Goal: Task Accomplishment & Management: Manage account settings

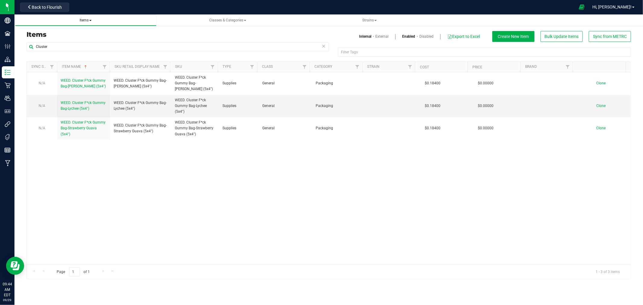
click at [88, 22] on span "Items" at bounding box center [86, 20] width 12 height 4
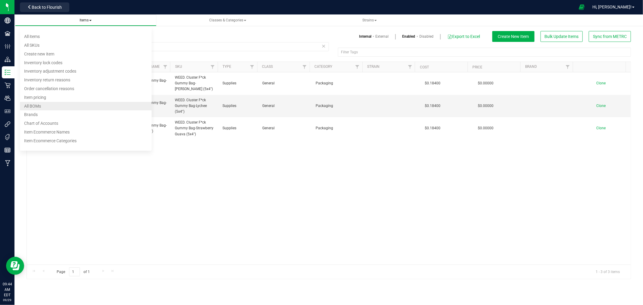
click at [43, 109] on li "All BOMs" at bounding box center [86, 106] width 132 height 9
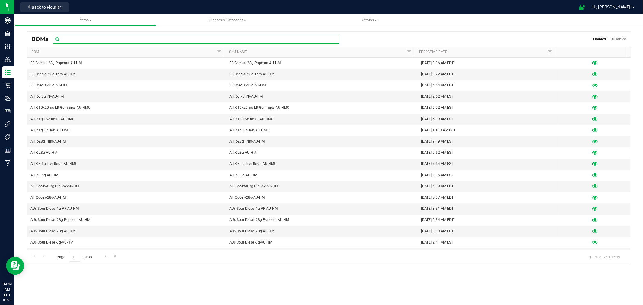
click at [77, 42] on input "text" at bounding box center [196, 39] width 287 height 9
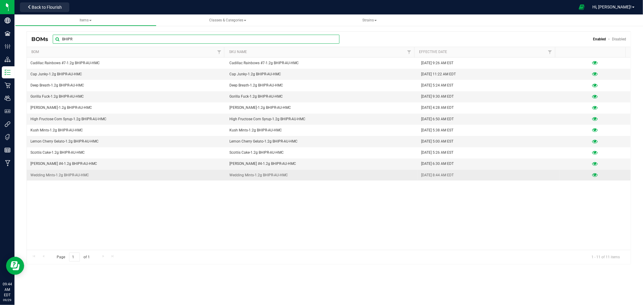
type input "BHIPR"
click at [69, 173] on td "Wedding Mints-1.2g BHIPR-AU-HMC" at bounding box center [126, 175] width 199 height 11
click at [592, 177] on icon at bounding box center [595, 175] width 6 height 4
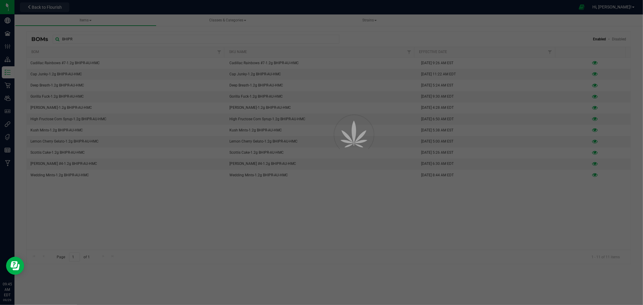
select select "919"
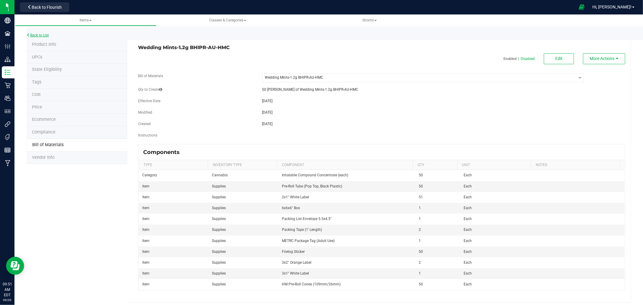
click at [39, 34] on link "Back to List" at bounding box center [38, 35] width 22 height 4
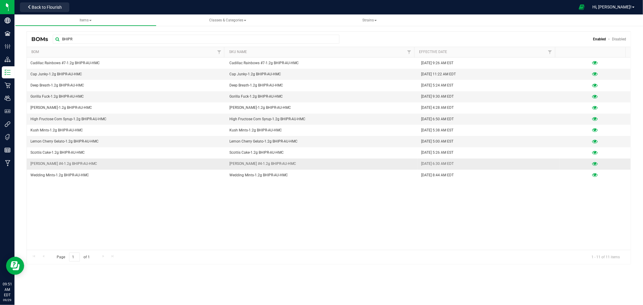
click at [592, 164] on icon at bounding box center [595, 164] width 6 height 4
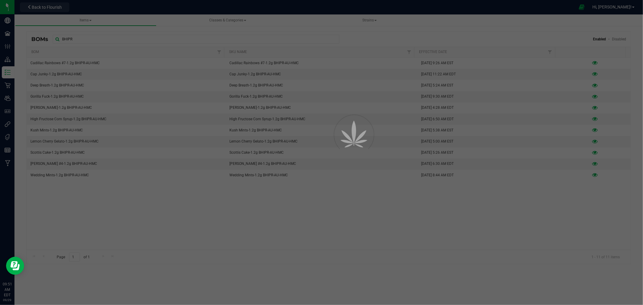
select select "885"
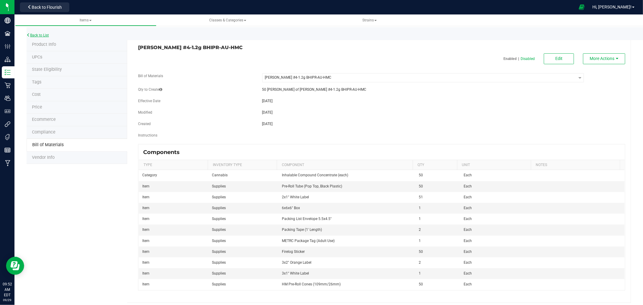
click at [42, 34] on link "Back to List" at bounding box center [38, 35] width 22 height 4
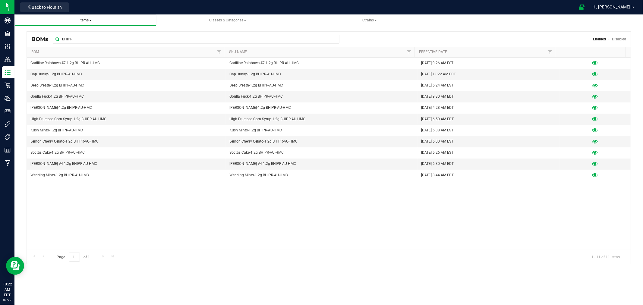
click at [80, 20] on span "Items" at bounding box center [86, 20] width 12 height 4
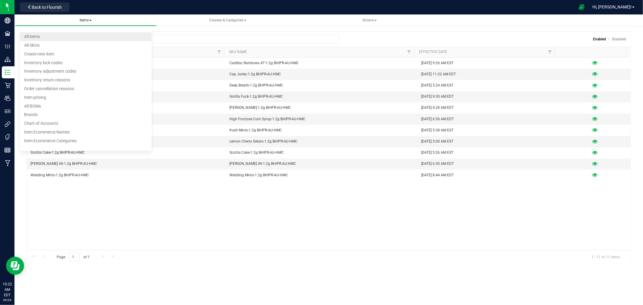
click at [48, 37] on li "All items" at bounding box center [86, 36] width 132 height 9
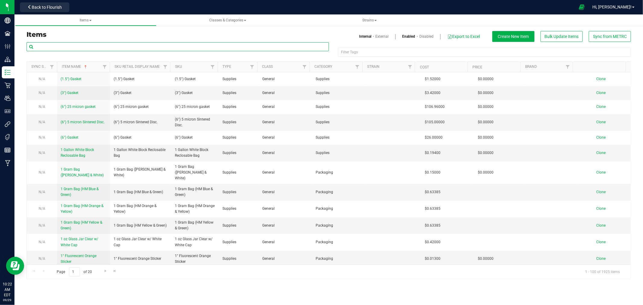
click at [80, 49] on input "text" at bounding box center [178, 46] width 302 height 9
type input "B"
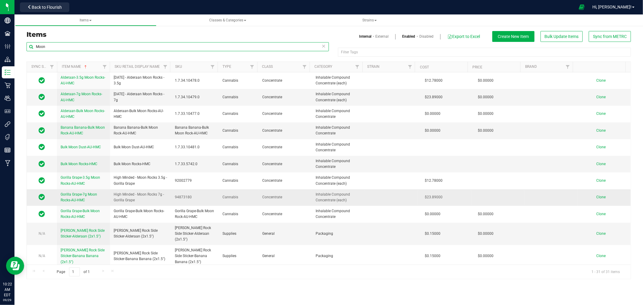
type input "Moon"
drag, startPoint x: 59, startPoint y: 192, endPoint x: 86, endPoint y: 199, distance: 27.6
click at [86, 199] on td "Gorilla Grape-7g Moon Rocks-AU-HMC" at bounding box center [83, 197] width 53 height 17
copy span "Gorilla Grape-7g Moon Rocks-AU-HMC"
click at [596, 197] on span "Clone" at bounding box center [600, 197] width 9 height 4
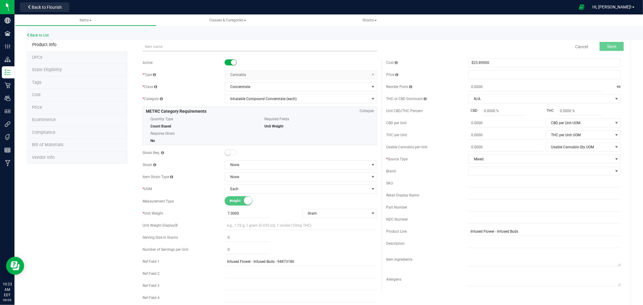
click at [187, 47] on input "text" at bounding box center [260, 46] width 234 height 9
drag, startPoint x: 165, startPoint y: 47, endPoint x: 106, endPoint y: 47, distance: 58.2
click at [108, 48] on div "Product Info UPCs State Eligibility Tags Cost Price Ecommerce Compliance Bill o…" at bounding box center [329, 287] width 604 height 497
type input "Banana Banana-7g Moon Rocks-AU-HMC"
click at [196, 69] on div "Active * Type Cannabis Select type Cannabis Non-Inventory Raw Materials Supplie…" at bounding box center [260, 187] width 244 height 259
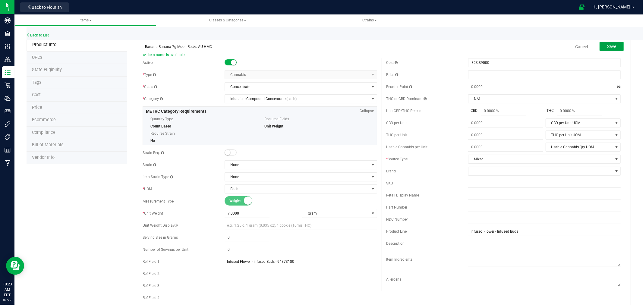
click at [607, 46] on span "Save" at bounding box center [611, 46] width 9 height 5
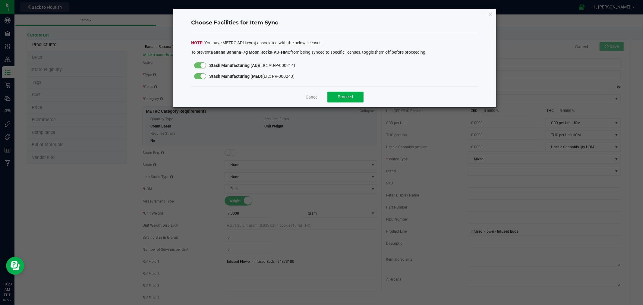
click at [200, 77] on div at bounding box center [200, 76] width 12 height 6
click at [354, 95] on button "Proceed" at bounding box center [345, 97] width 36 height 11
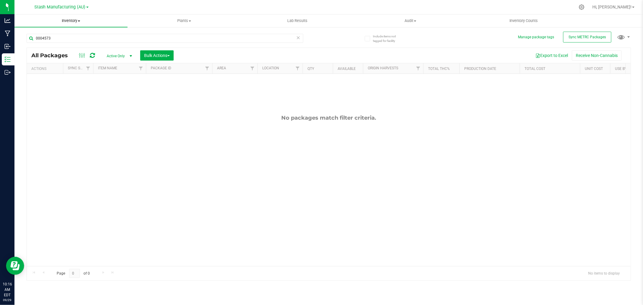
click at [66, 22] on span "Inventory" at bounding box center [70, 20] width 113 height 5
click at [34, 43] on span "All inventory" at bounding box center [34, 43] width 41 height 5
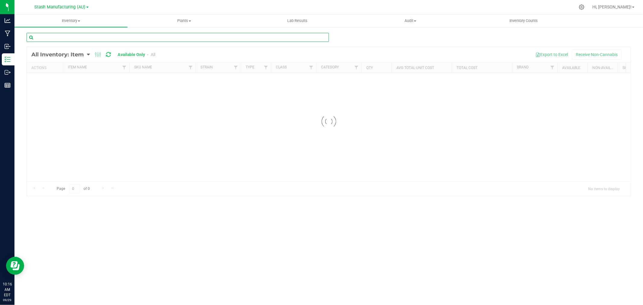
click at [124, 39] on input "text" at bounding box center [178, 37] width 302 height 9
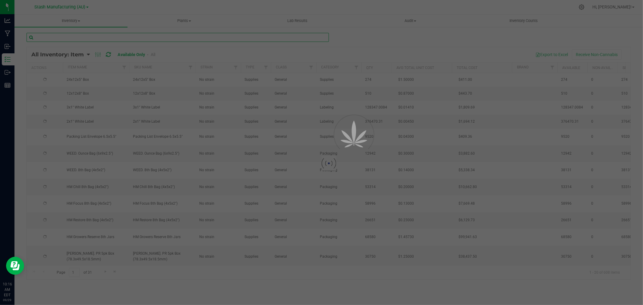
type input "2"
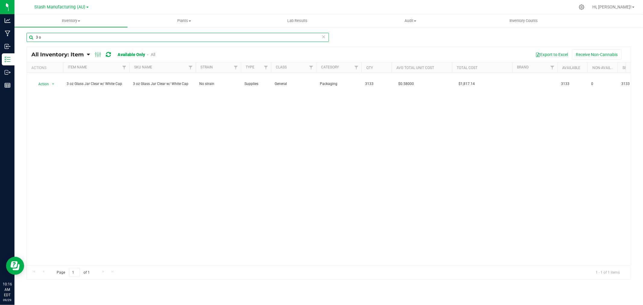
click at [39, 38] on input "3 o" at bounding box center [178, 37] width 302 height 9
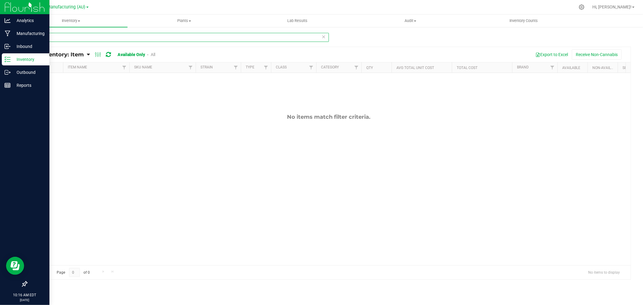
type input "3o"
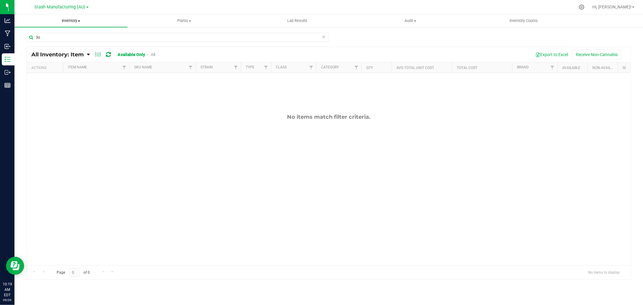
click at [64, 21] on span "Inventory" at bounding box center [70, 20] width 113 height 5
click at [48, 37] on span "All packages" at bounding box center [34, 36] width 41 height 5
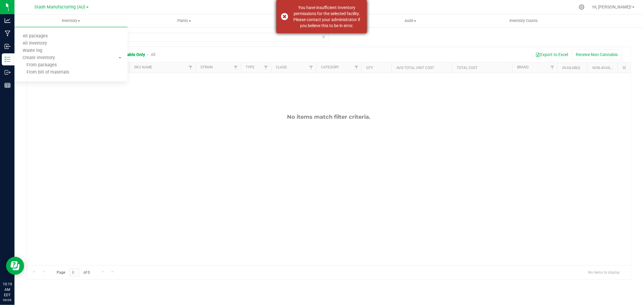
click at [317, 17] on div "You have insufficient Inventory permissions for the selected facility. Please c…" at bounding box center [326, 17] width 71 height 24
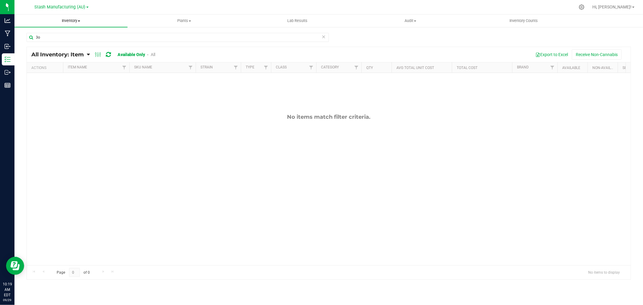
click at [70, 21] on span "Inventory" at bounding box center [70, 20] width 113 height 5
click at [48, 36] on span "All packages" at bounding box center [34, 36] width 41 height 5
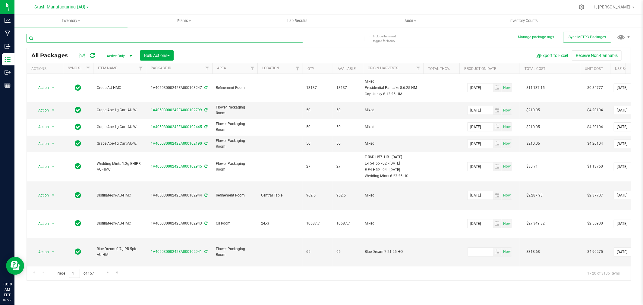
click at [84, 37] on input "text" at bounding box center [165, 38] width 277 height 9
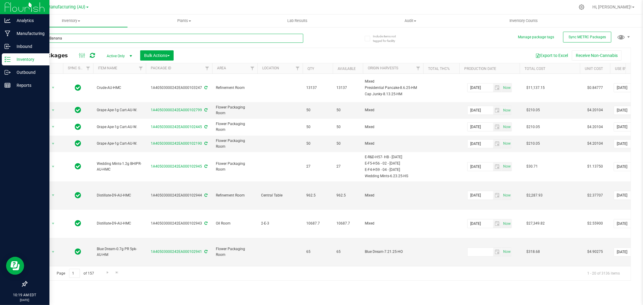
type input "Banana Banana"
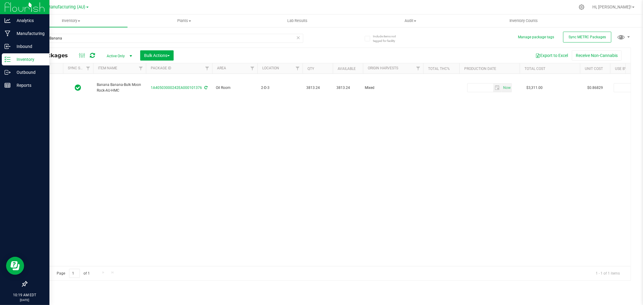
type input "[DATE]"
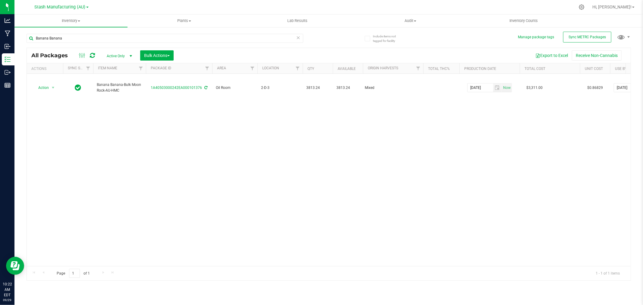
click at [389, 162] on div "Action Action Adjust qty Create package Edit attributes Global inventory Locate…" at bounding box center [329, 170] width 604 height 192
click at [67, 20] on span "Inventory" at bounding box center [70, 20] width 113 height 5
click at [41, 43] on span "All inventory" at bounding box center [34, 43] width 41 height 5
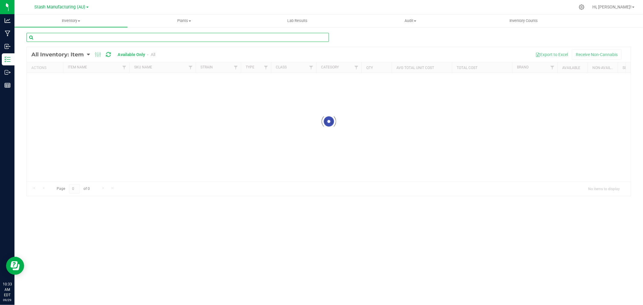
click at [106, 37] on input "text" at bounding box center [178, 37] width 302 height 9
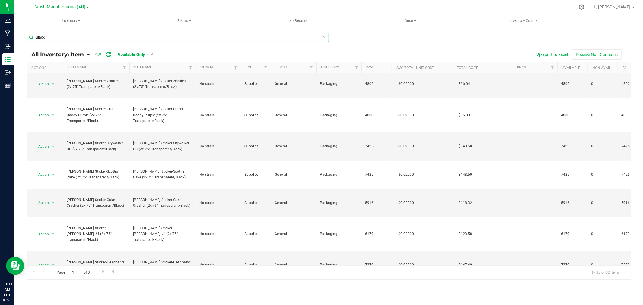
scroll to position [297, 0]
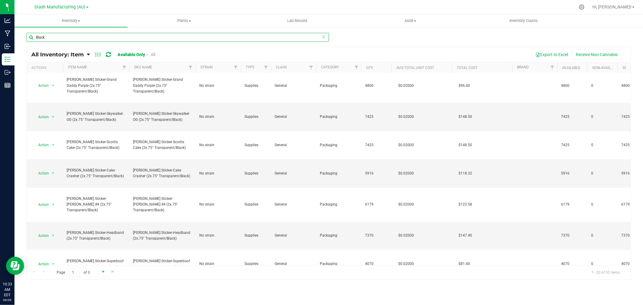
type input "Black"
click at [101, 272] on span "Go to the next page" at bounding box center [103, 271] width 5 height 5
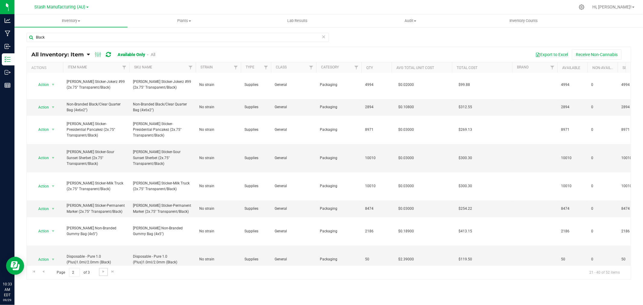
scroll to position [315, 0]
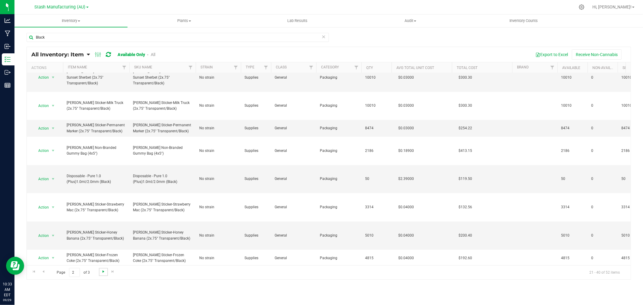
click at [103, 271] on span "Go to the next page" at bounding box center [103, 271] width 5 height 5
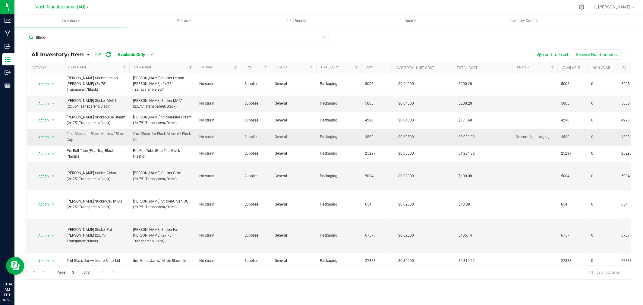
drag, startPoint x: 140, startPoint y: 134, endPoint x: 131, endPoint y: 129, distance: 10.5
click at [131, 129] on td "2 oz Glass Jar Black Matte w/ Black Cap" at bounding box center [162, 137] width 66 height 17
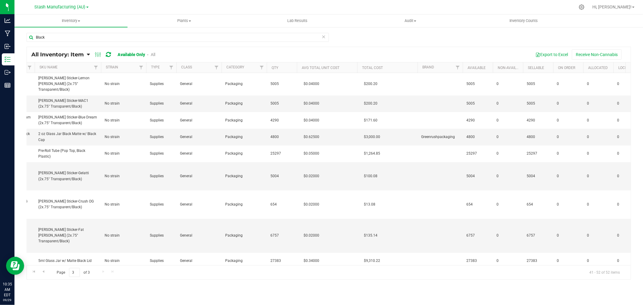
scroll to position [0, 109]
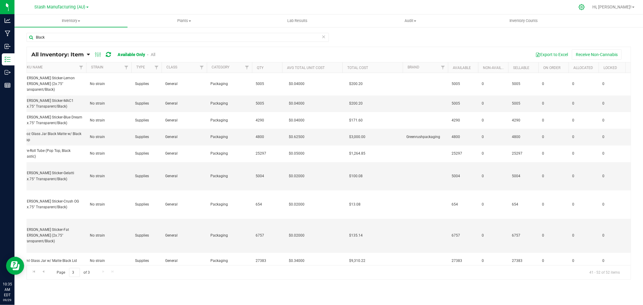
drag, startPoint x: 282, startPoint y: 12, endPoint x: 600, endPoint y: 5, distance: 318.9
click at [585, 5] on icon at bounding box center [581, 7] width 6 height 6
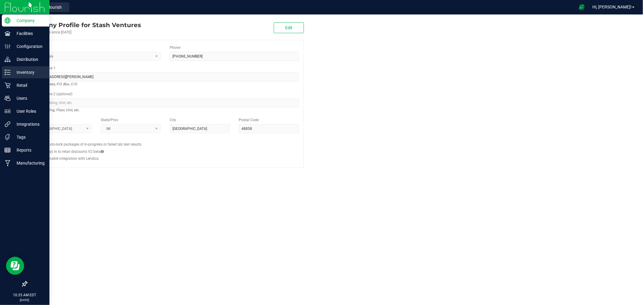
click at [26, 73] on p "Inventory" at bounding box center [29, 72] width 36 height 7
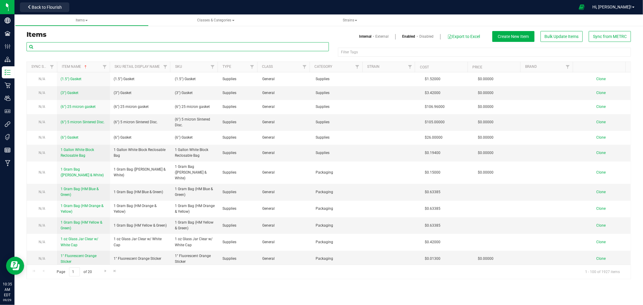
click at [135, 47] on input "text" at bounding box center [178, 46] width 302 height 9
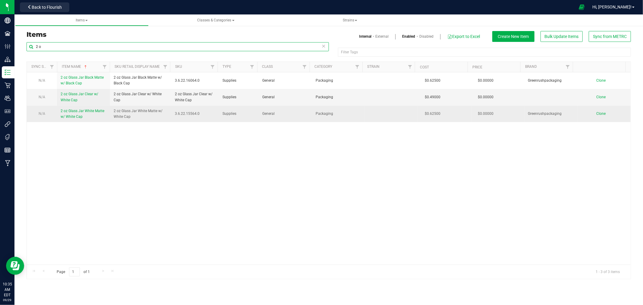
type input "2 o"
click at [74, 115] on span "2 oz Glass Jar White Matte w/ White Cap" at bounding box center [83, 114] width 44 height 10
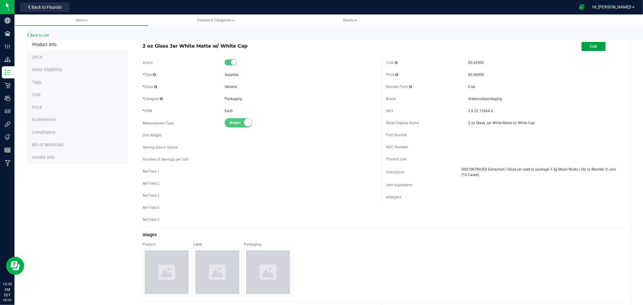
click at [590, 45] on span "Edit" at bounding box center [593, 46] width 7 height 5
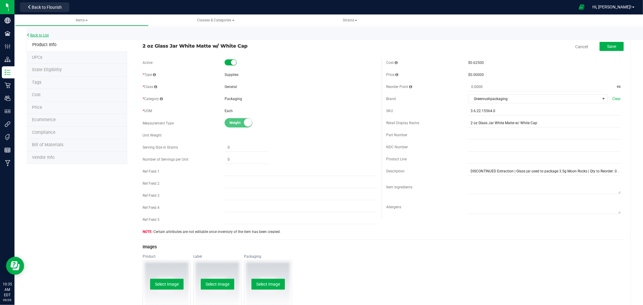
click at [35, 34] on link "Back to List" at bounding box center [38, 35] width 22 height 4
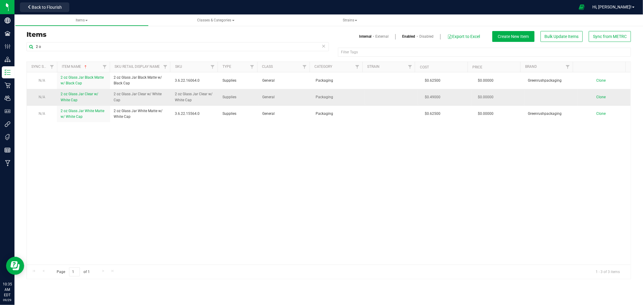
click at [72, 96] on span "2 oz Glass Jar Clear w/ White Cap" at bounding box center [80, 97] width 38 height 10
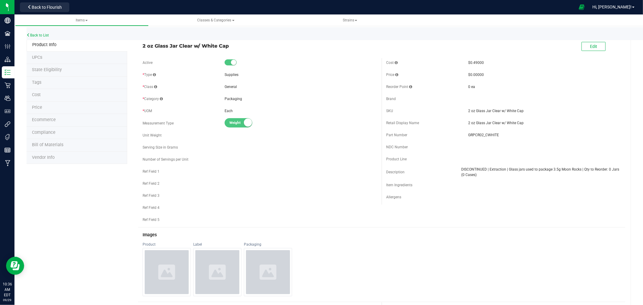
click at [38, 32] on div "Back to List" at bounding box center [348, 33] width 643 height 13
click at [590, 46] on span "Edit" at bounding box center [593, 46] width 7 height 5
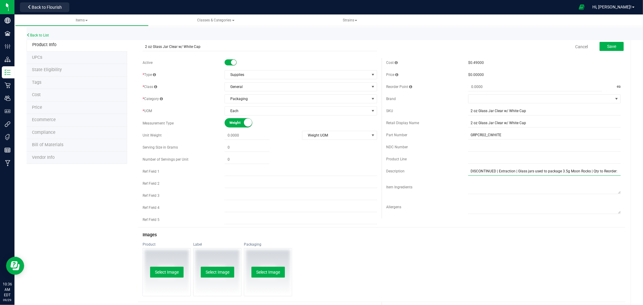
click at [495, 171] on input "DISCONTINUED | Extraction | Glass jars used to package 3.5g Moon Rocks | Qty to…" at bounding box center [544, 171] width 153 height 9
drag, startPoint x: 511, startPoint y: 171, endPoint x: 420, endPoint y: 172, distance: 91.3
click at [420, 172] on div "Description DISCONTINUED | Extraction | Glass jars used to package 3.5g Moon Ro…" at bounding box center [503, 171] width 234 height 9
type input "Packaging | Glass jars used to package 3.5g Moon Rocks | Qty to Reorder: 0 Jars…"
click at [42, 34] on link "Back to List" at bounding box center [38, 35] width 22 height 4
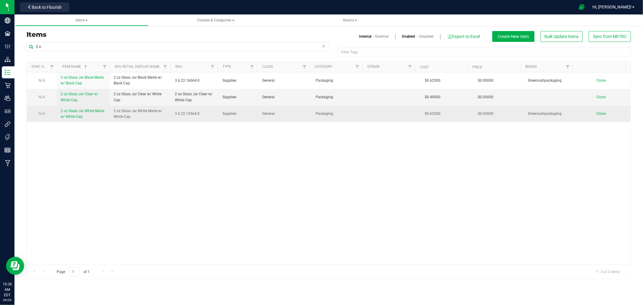
click at [76, 113] on span "2 oz Glass Jar White Matte w/ White Cap" at bounding box center [83, 114] width 44 height 10
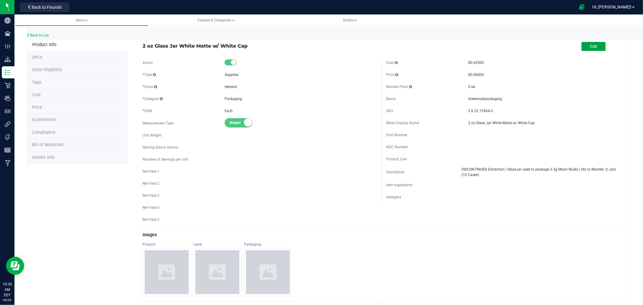
click at [590, 47] on span "Edit" at bounding box center [593, 46] width 7 height 5
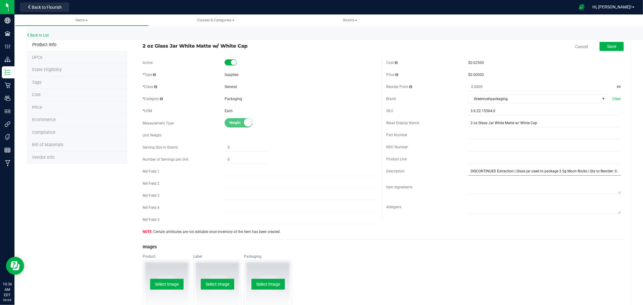
drag, startPoint x: 510, startPoint y: 171, endPoint x: 397, endPoint y: 169, distance: 112.4
click at [397, 169] on div "Description DISCONTINUED Extraction | Glass jar used to package 3.5g Moon Rocks…" at bounding box center [503, 171] width 234 height 9
click at [586, 171] on input "Packaging | Glass jar used to package 3.5g Moon Rocks | Qty to Reorder: 0 Jars …" at bounding box center [544, 171] width 153 height 9
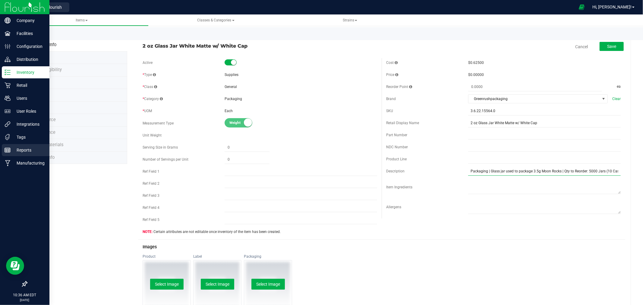
type input "Packaging | Glass jar used to package 3.5g Moon Rocks | Qty to Reorder: 5000 Ja…"
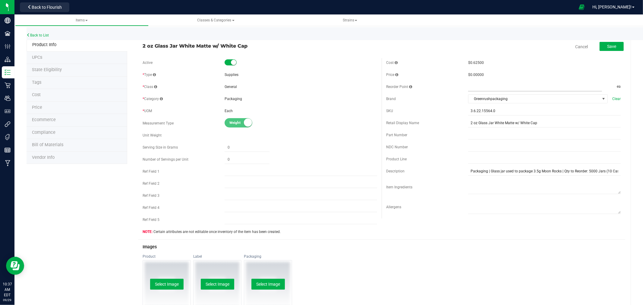
click at [495, 86] on input "text" at bounding box center [535, 87] width 134 height 8
click at [469, 86] on input "text" at bounding box center [535, 87] width 134 height 8
type input "0.0000"
click at [471, 75] on span "$0.00000" at bounding box center [476, 75] width 16 height 4
click at [480, 87] on span at bounding box center [535, 87] width 134 height 9
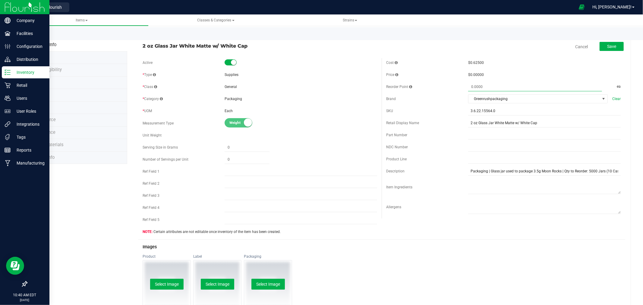
type input "0.0000"
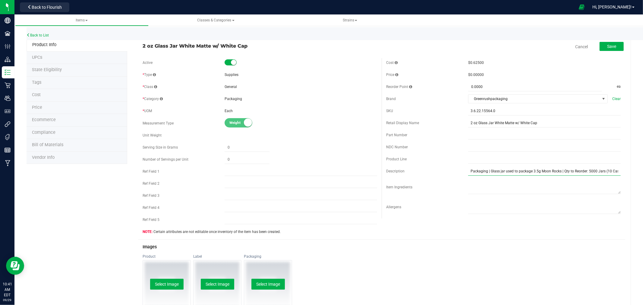
click at [604, 170] on input "Packaging | Glass jar used to package 3.5g Moon Rocks | Qty to Reorder: 5000 Ja…" at bounding box center [544, 171] width 153 height 9
type input "Packaging | Glass jar used to package 3.5g Moon Rocks | Qty to Reorder: 5000 Ja…"
click at [485, 87] on span at bounding box center [535, 87] width 134 height 9
type input "2000"
type input "2,000.0000"
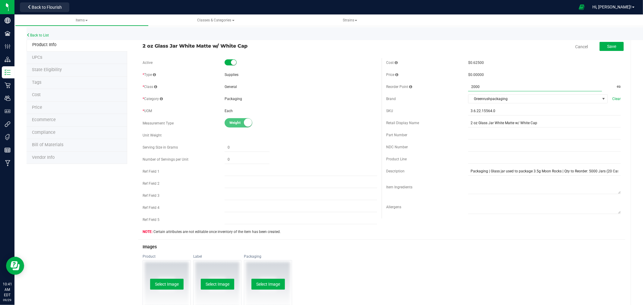
click at [444, 83] on div "Reorder Point 2,000.0000 2000 ea" at bounding box center [503, 86] width 234 height 9
click at [609, 47] on span "Save" at bounding box center [611, 46] width 9 height 5
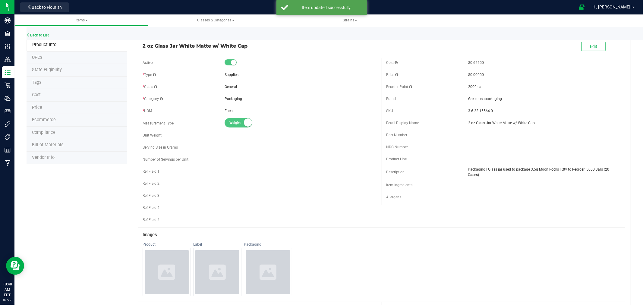
click at [43, 35] on link "Back to List" at bounding box center [38, 35] width 22 height 4
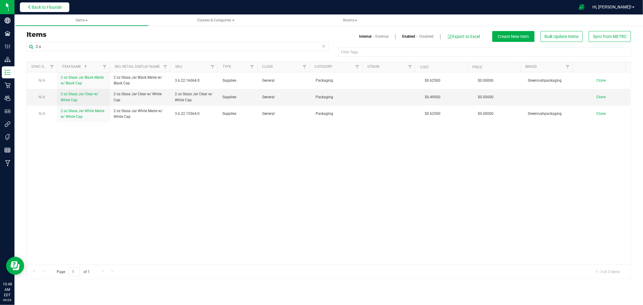
click at [47, 7] on span "Back to Flourish" at bounding box center [47, 7] width 30 height 5
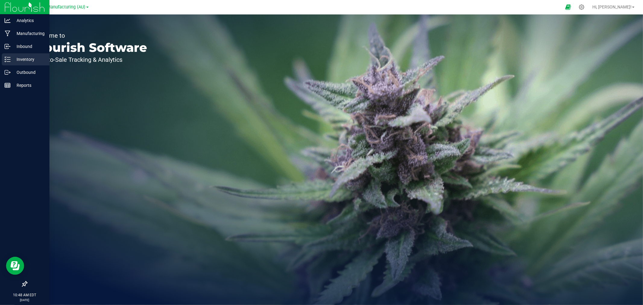
click at [28, 59] on p "Inventory" at bounding box center [29, 59] width 36 height 7
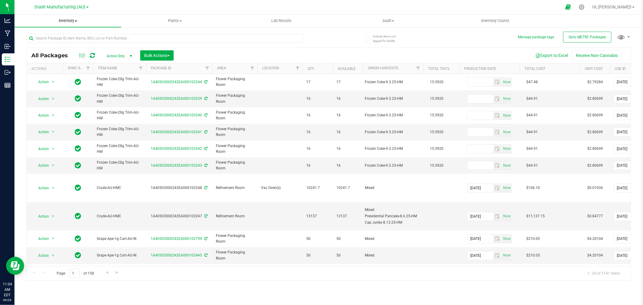
click at [72, 21] on span "Inventory" at bounding box center [67, 20] width 107 height 5
click at [47, 42] on span "All inventory" at bounding box center [34, 43] width 41 height 5
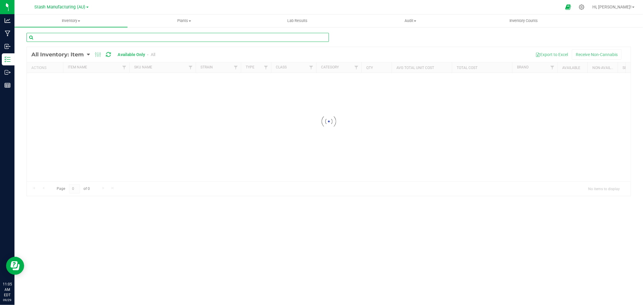
click at [119, 39] on input "text" at bounding box center [178, 37] width 302 height 9
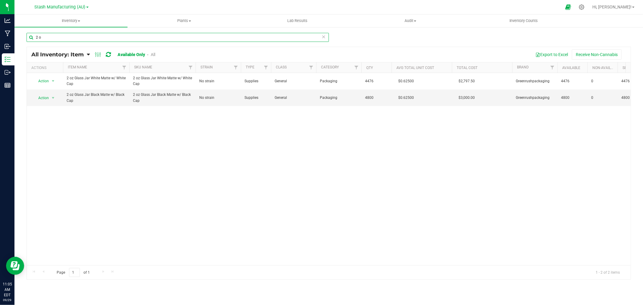
click at [37, 39] on input "2 o" at bounding box center [178, 37] width 302 height 9
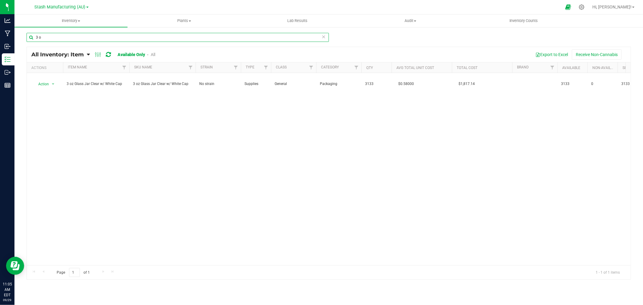
click at [49, 36] on input "3 o" at bounding box center [178, 37] width 302 height 9
type input "3"
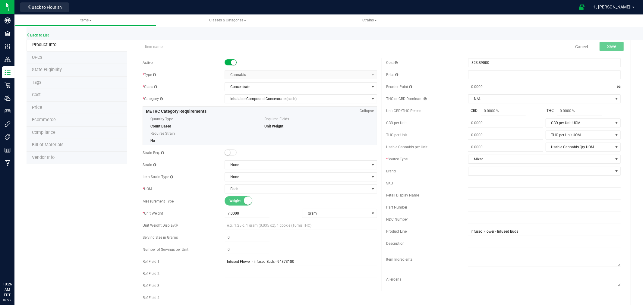
click at [40, 34] on link "Back to List" at bounding box center [38, 35] width 22 height 4
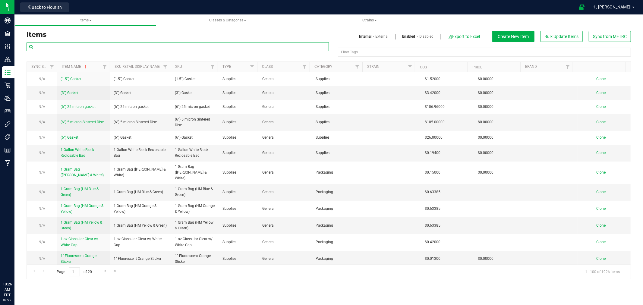
click at [101, 43] on input "text" at bounding box center [178, 46] width 302 height 9
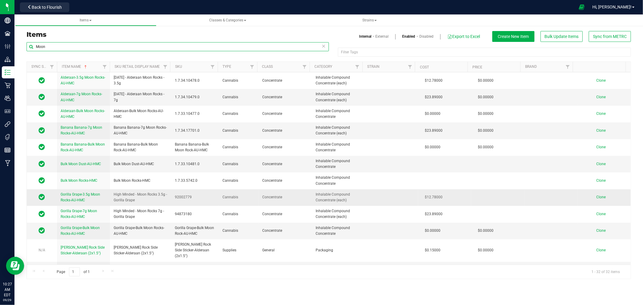
type input "Moon"
drag, startPoint x: 58, startPoint y: 193, endPoint x: 88, endPoint y: 200, distance: 30.4
click at [88, 200] on tr "Gorilla Grape-3.5g Moon Rocks-AU-HMC High Minded - Moon Rocks 3.5g - Gorilla Gr…" at bounding box center [329, 197] width 604 height 17
click at [601, 199] on link "Clone" at bounding box center [603, 197] width 15 height 4
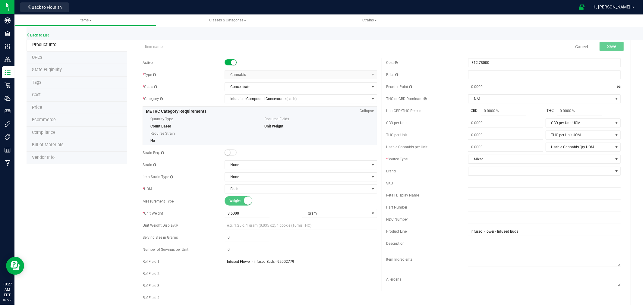
click at [170, 43] on input "text" at bounding box center [260, 46] width 234 height 9
drag, startPoint x: 170, startPoint y: 46, endPoint x: 114, endPoint y: 47, distance: 55.8
click at [114, 47] on div "Product Info UPCs State Eligibility Tags Cost Price Ecommerce Compliance Bill o…" at bounding box center [329, 287] width 604 height 497
drag, startPoint x: 223, startPoint y: 47, endPoint x: 141, endPoint y: 48, distance: 82.0
click at [141, 48] on div "Banana Banana-3.5g Moon Rocks-AU-HMC Item name is available Cancel Save" at bounding box center [381, 46] width 487 height 15
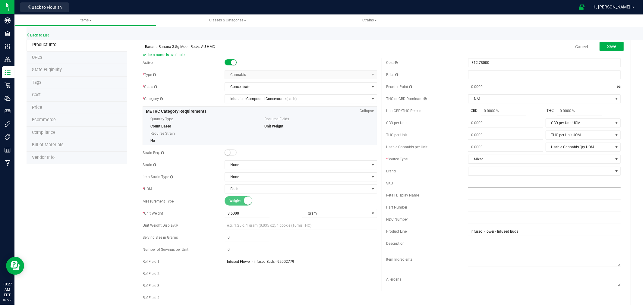
type input "Banana Banana-3.5g Moon Rocks-AU-HMC"
click at [492, 181] on input "text" at bounding box center [544, 183] width 153 height 9
paste input "Banana Banana-3.5g Moon Rocks-AU-HMC"
type input "Banana Banana-3.5g Moon Rocks-AU-HMC"
click at [610, 48] on span "Save" at bounding box center [611, 46] width 9 height 5
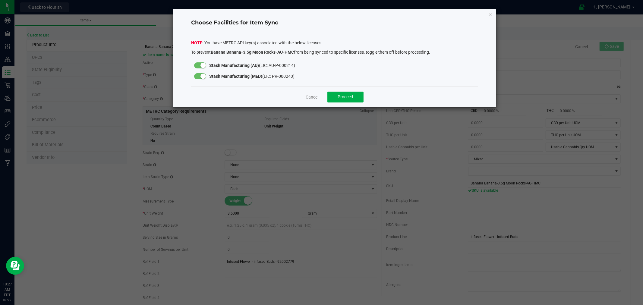
click at [202, 77] on small at bounding box center [202, 76] width 5 height 5
click at [340, 94] on button "Proceed" at bounding box center [345, 97] width 36 height 11
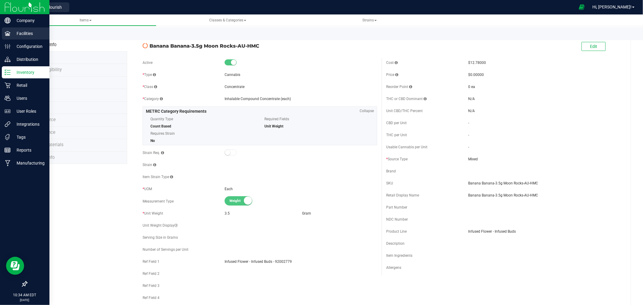
click at [42, 34] on p "Facilities" at bounding box center [29, 33] width 36 height 7
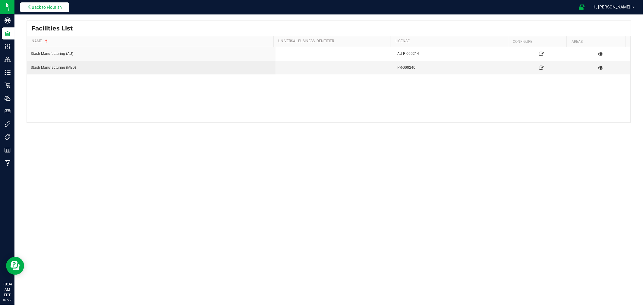
click at [45, 10] on button "Back to Flourish" at bounding box center [44, 7] width 49 height 10
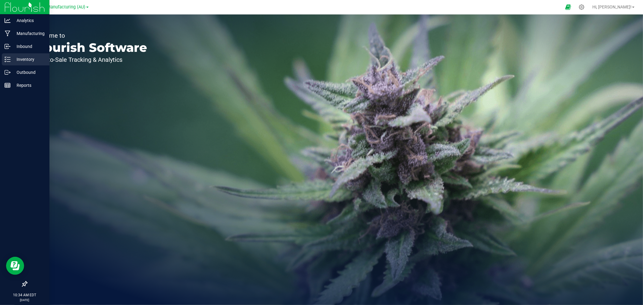
click at [16, 61] on p "Inventory" at bounding box center [29, 59] width 36 height 7
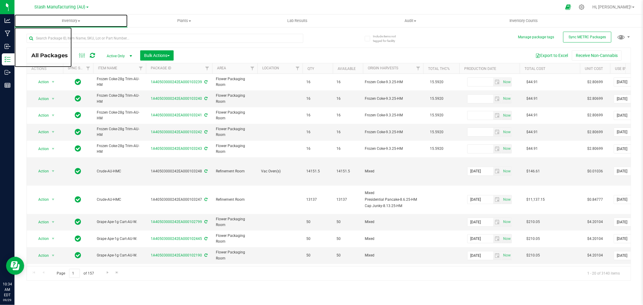
click at [67, 21] on span "Inventory" at bounding box center [70, 20] width 113 height 5
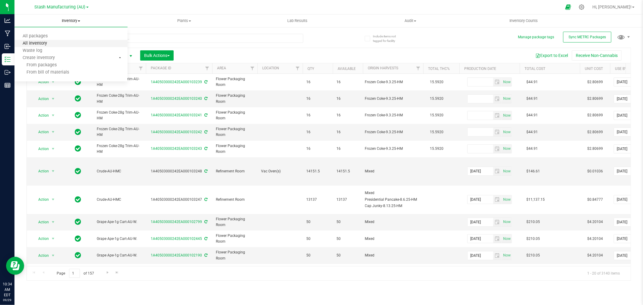
click at [46, 43] on span "All inventory" at bounding box center [34, 43] width 41 height 5
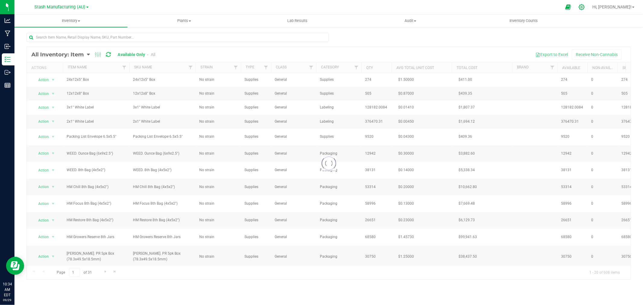
click at [585, 7] on icon at bounding box center [581, 7] width 6 height 6
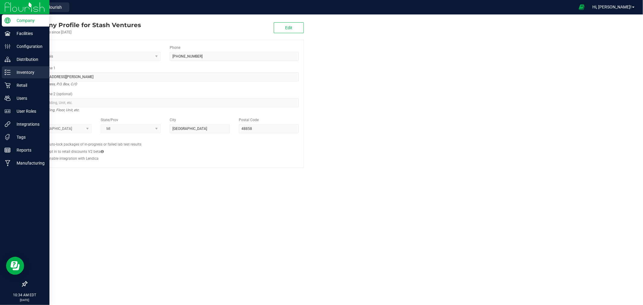
click at [15, 71] on p "Inventory" at bounding box center [29, 72] width 36 height 7
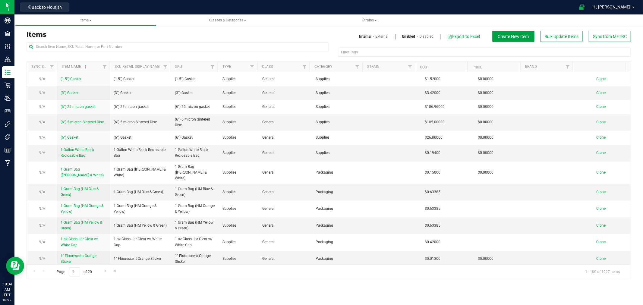
click at [529, 35] on span "Create New Item" at bounding box center [513, 36] width 31 height 5
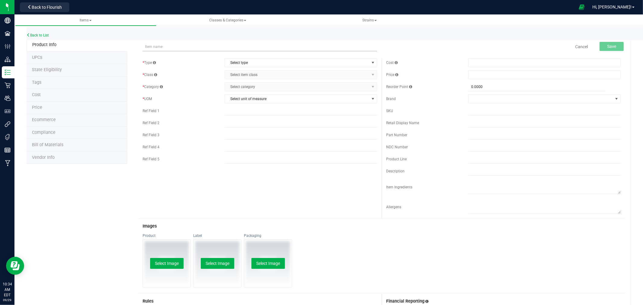
click at [152, 47] on input "text" at bounding box center [260, 46] width 234 height 9
click at [146, 47] on input "2 oz Glass Jar Black Matte w/ Black Cap" at bounding box center [260, 46] width 234 height 9
type input "3 oz Glass Jar Black Matte w/ Black Cap"
click at [138, 46] on div "3 oz Glass Jar Black Matte w/ Black Cap Item name is available Cancel Save" at bounding box center [381, 46] width 487 height 15
drag, startPoint x: 222, startPoint y: 47, endPoint x: 144, endPoint y: 50, distance: 77.8
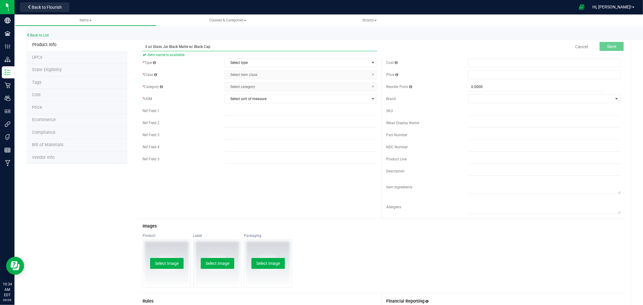
click at [144, 50] on input "3 oz Glass Jar Black Matte w/ Black Cap" at bounding box center [260, 46] width 234 height 9
click at [473, 107] on input "text" at bounding box center [544, 110] width 153 height 9
paste input "3 oz Glass Jar Black Matte w/ Black Cap"
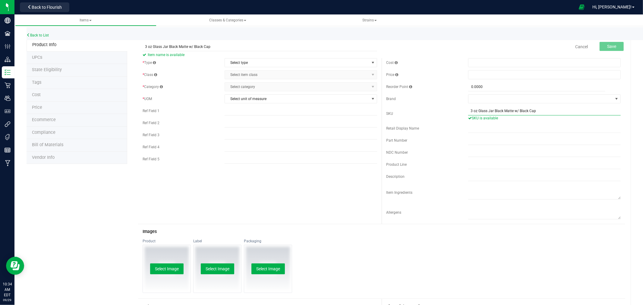
type input "3 oz Glass Jar Black Matte w/ Black Cap"
click at [485, 62] on span at bounding box center [544, 62] width 153 height 9
type input "0.825"
type input "$0.82500"
click at [446, 68] on div "Cost $0.82500 0.825 Price Reorder Point 0.0000 0" at bounding box center [504, 141] width 244 height 166
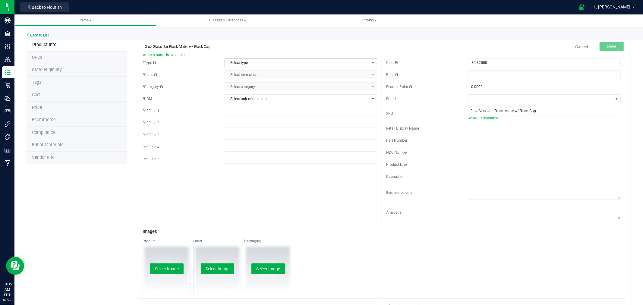
click at [225, 62] on span "Select type" at bounding box center [297, 62] width 144 height 8
click at [235, 100] on li "Supplies" at bounding box center [298, 100] width 150 height 9
click at [242, 75] on span "Select item class" at bounding box center [297, 75] width 144 height 8
click at [241, 86] on li "General" at bounding box center [298, 85] width 150 height 9
click at [241, 86] on span "Select category" at bounding box center [297, 87] width 144 height 8
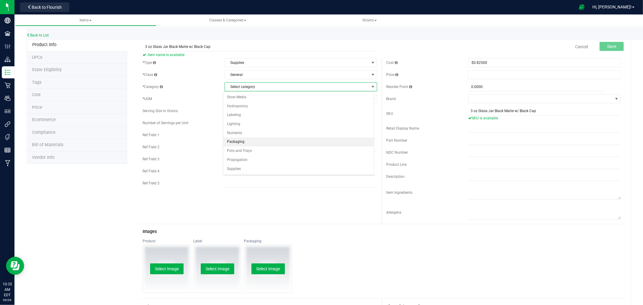
click at [238, 143] on li "Packaging" at bounding box center [298, 141] width 150 height 9
click at [248, 100] on span "Select unit of measure" at bounding box center [297, 99] width 144 height 8
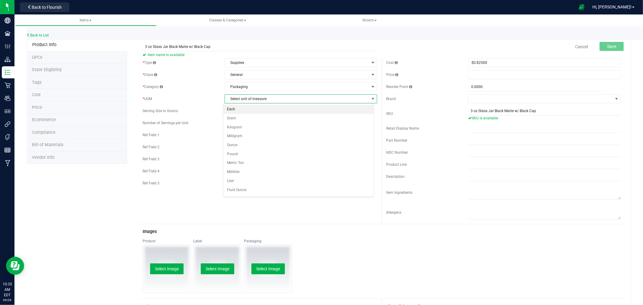
click at [228, 108] on li "Each" at bounding box center [298, 109] width 150 height 9
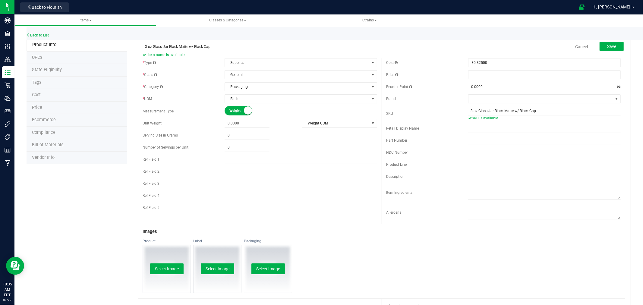
drag, startPoint x: 216, startPoint y: 47, endPoint x: 143, endPoint y: 46, distance: 72.9
click at [143, 46] on input "3 oz Glass Jar Black Matte w/ Black Cap" at bounding box center [260, 46] width 234 height 9
click at [480, 127] on input "text" at bounding box center [544, 128] width 153 height 9
paste input "3 oz Glass Jar Black Matte w/ Black Cap"
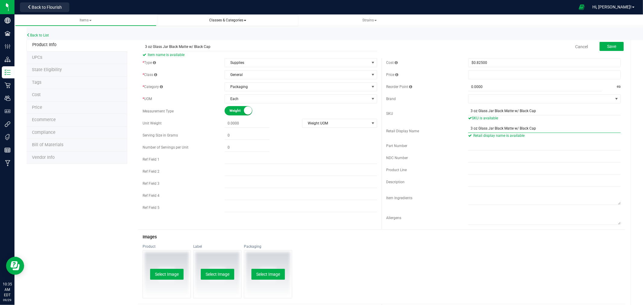
type input "3 oz Glass Jar Black Matte w/ Black Cap"
click at [46, 35] on link "Back to List" at bounding box center [38, 35] width 22 height 4
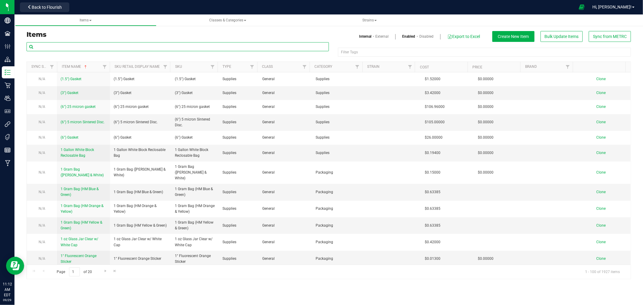
click at [122, 46] on input "text" at bounding box center [178, 46] width 302 height 9
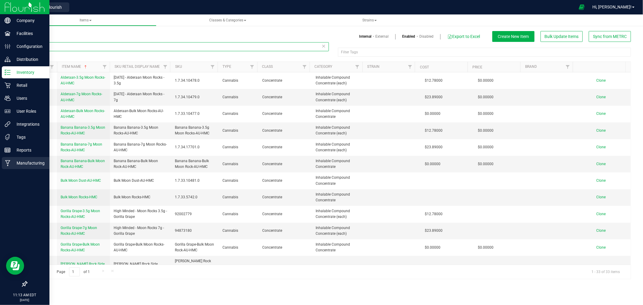
type input "Moon"
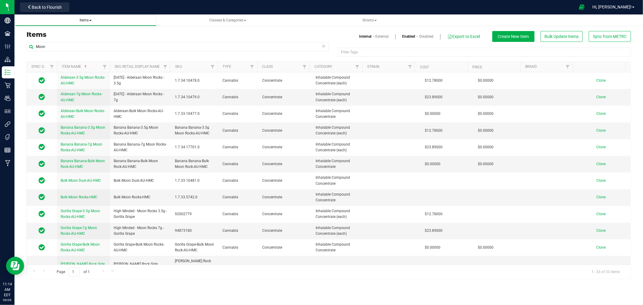
click at [86, 17] on link "Items" at bounding box center [85, 20] width 141 height 12
click at [88, 20] on span "Items" at bounding box center [86, 20] width 12 height 4
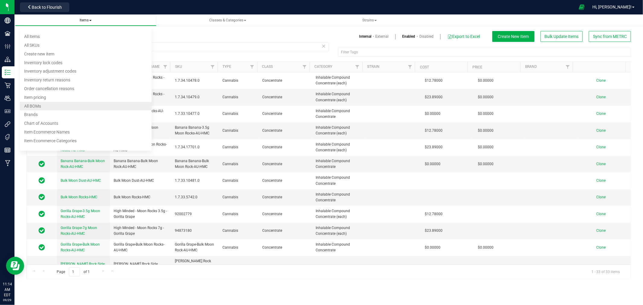
click at [36, 104] on span "All BOMs" at bounding box center [32, 106] width 17 height 5
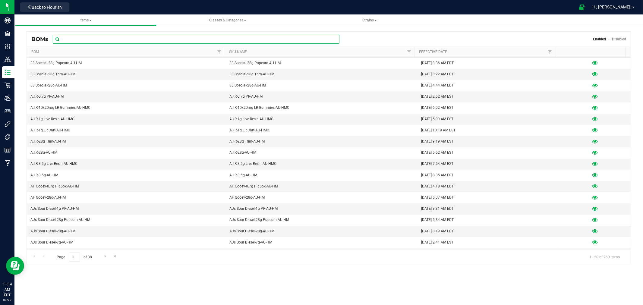
click at [78, 42] on input "text" at bounding box center [196, 39] width 287 height 9
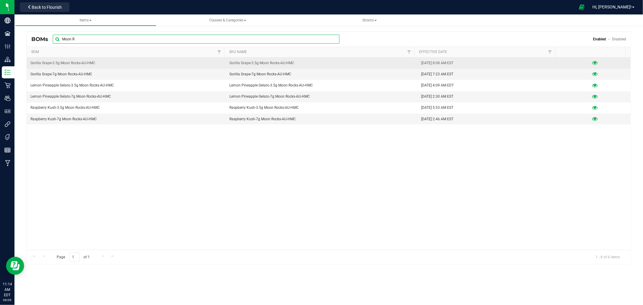
type input "Moon R"
click at [596, 63] on div at bounding box center [595, 63] width 64 height 6
click at [592, 63] on icon at bounding box center [595, 63] width 6 height 4
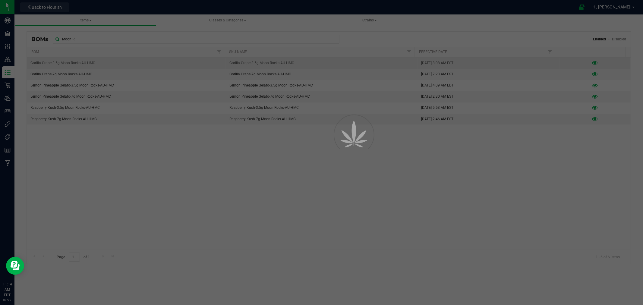
select select "440"
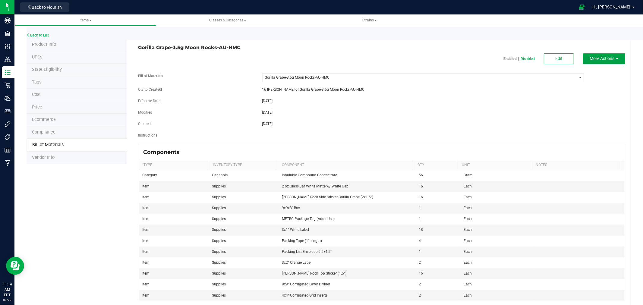
click at [602, 59] on span "More Actions" at bounding box center [602, 58] width 25 height 5
click at [596, 91] on span "Clone this BOM" at bounding box center [600, 91] width 25 height 4
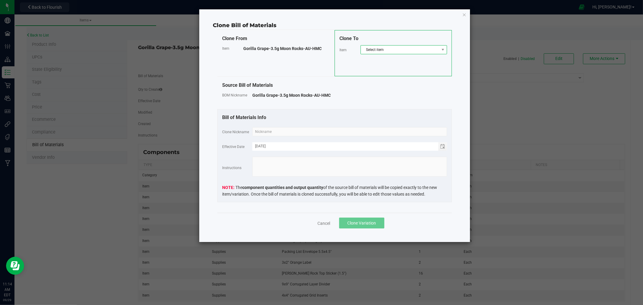
click at [379, 49] on span "Select item" at bounding box center [400, 50] width 78 height 8
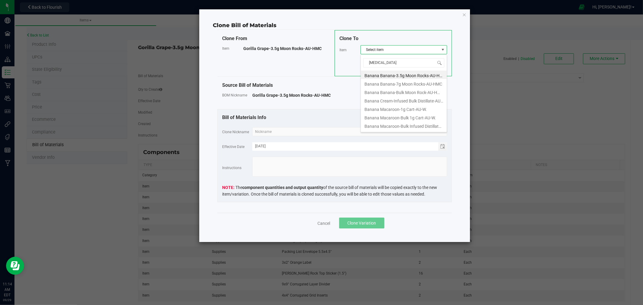
type input "Banana"
click at [405, 74] on li "Banana Banana-3.5g Moon Rocks-AU-HMC" at bounding box center [404, 75] width 86 height 8
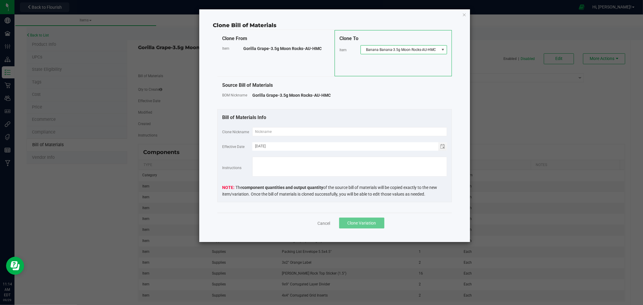
click at [406, 50] on span "Banana Banana-3.5g Moon Rocks-AU-HMC" at bounding box center [400, 50] width 78 height 8
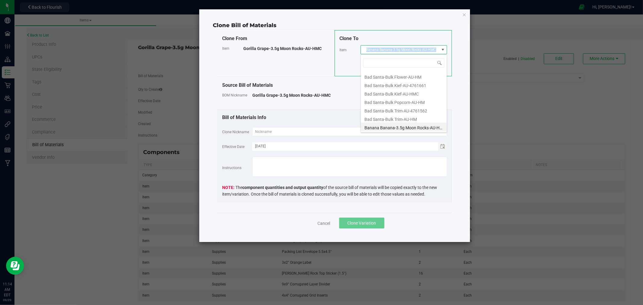
drag, startPoint x: 437, startPoint y: 49, endPoint x: 366, endPoint y: 50, distance: 71.1
click at [366, 50] on span "Banana Banana-3.5g Moon Rocks-AU-HMC" at bounding box center [400, 50] width 78 height 8
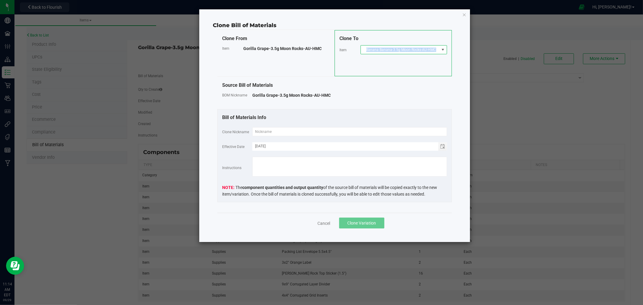
copy span "Banana Banana-3.5g Moon Rocks-AU-HMC"
click at [269, 128] on input "text" at bounding box center [349, 131] width 195 height 9
paste input "Banana Banana-3.5g Moon Rocks-AU-HMC"
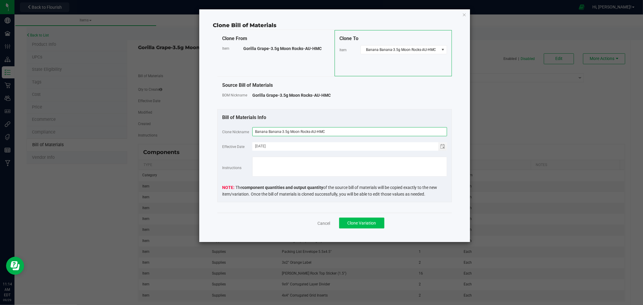
type input "Banana Banana-3.5g Moon Rocks-AU-HMC"
click at [366, 222] on span "Clone Variation" at bounding box center [362, 223] width 29 height 5
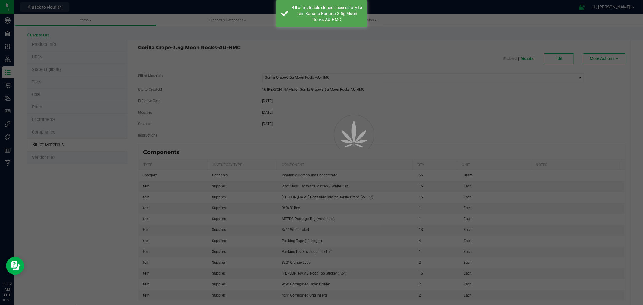
select select "440"
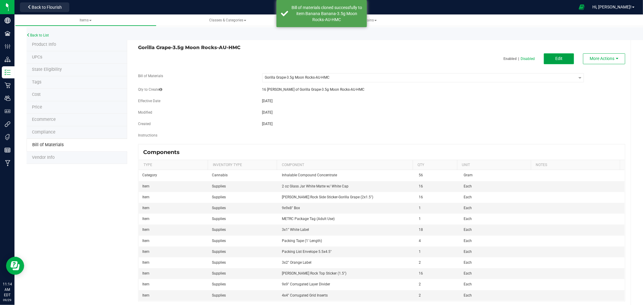
click at [555, 58] on span "Edit" at bounding box center [558, 58] width 7 height 5
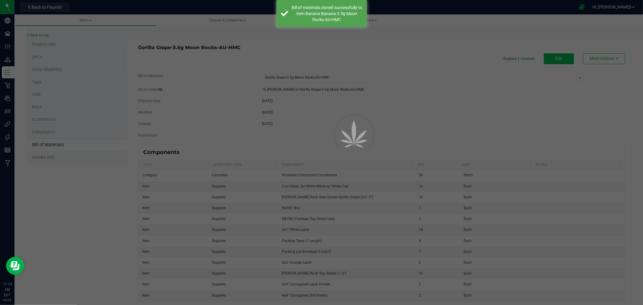
select select "440"
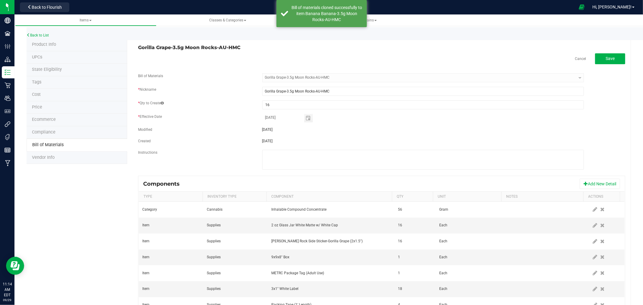
click at [42, 32] on div "Back to List" at bounding box center [348, 33] width 643 height 13
click at [42, 31] on div "Back to List" at bounding box center [348, 33] width 643 height 13
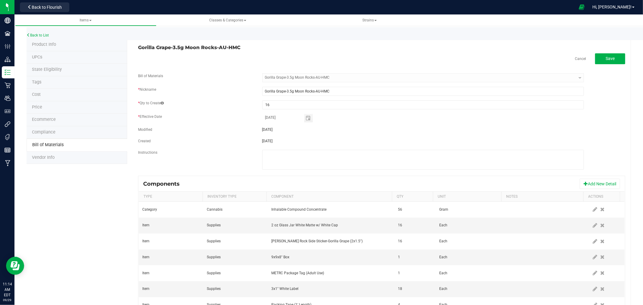
click at [42, 32] on div "Back to List" at bounding box center [348, 33] width 643 height 13
click at [42, 34] on link "Back to List" at bounding box center [38, 35] width 22 height 4
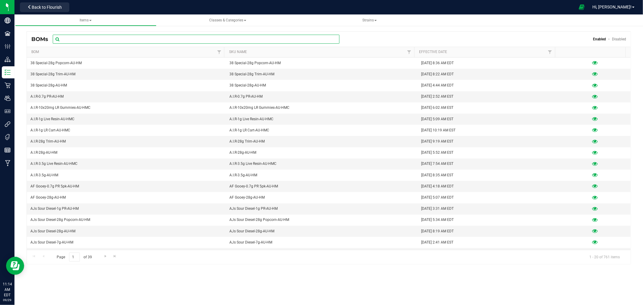
click at [124, 37] on input "text" at bounding box center [196, 39] width 287 height 9
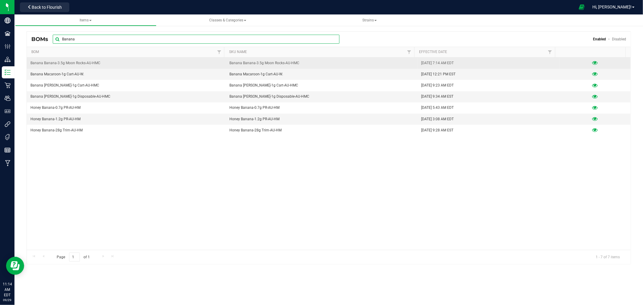
type input "Banana"
click at [593, 63] on icon at bounding box center [595, 63] width 6 height 4
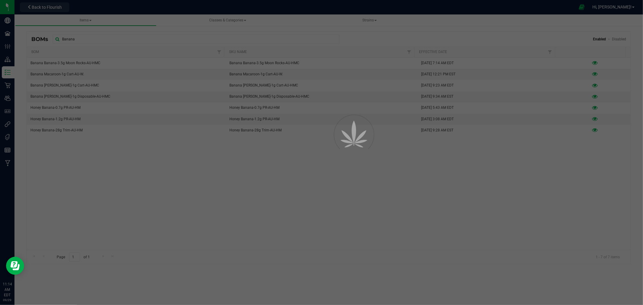
select select "923"
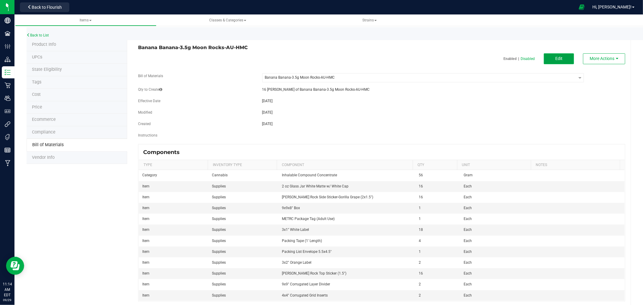
click at [551, 61] on button "Edit" at bounding box center [559, 58] width 30 height 11
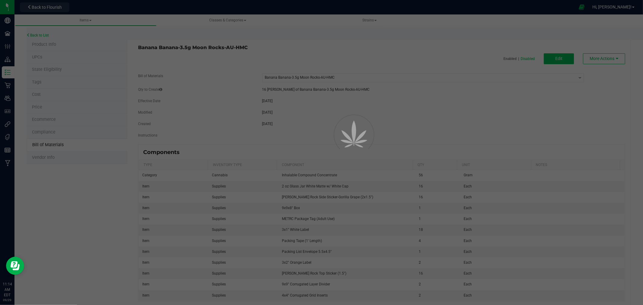
select select "923"
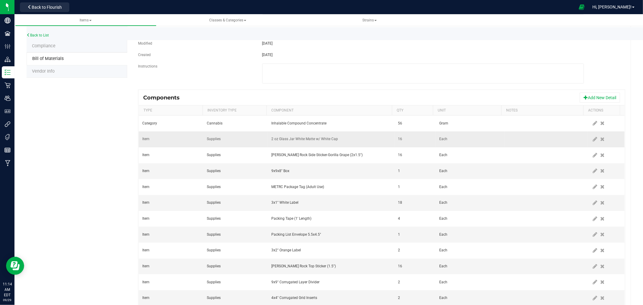
scroll to position [107, 0]
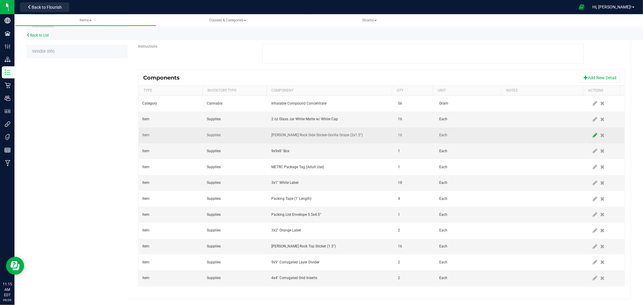
click at [591, 132] on span at bounding box center [595, 135] width 8 height 11
click at [345, 134] on span "HM Moon Rock Side Sticker-Gorilla Grape (2x1.5")" at bounding box center [327, 135] width 111 height 8
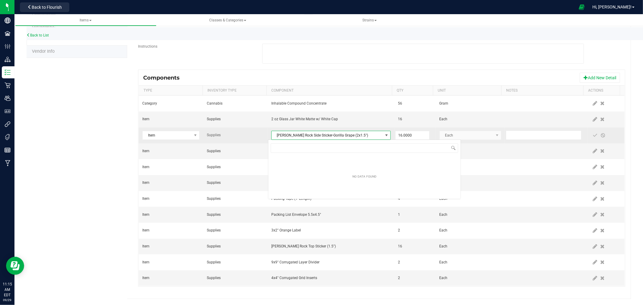
scroll to position [9, 117]
type input "Banana B"
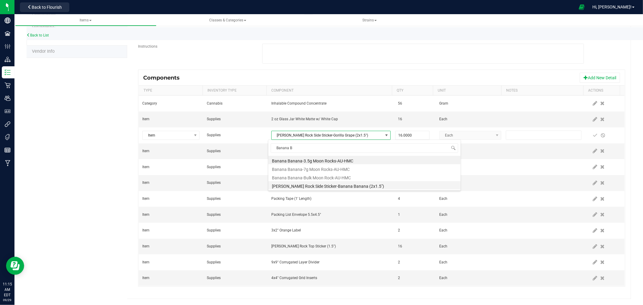
click at [318, 185] on li "HM Moon Rock Side Sticker-Banana Banana (2x1.5")" at bounding box center [364, 185] width 192 height 8
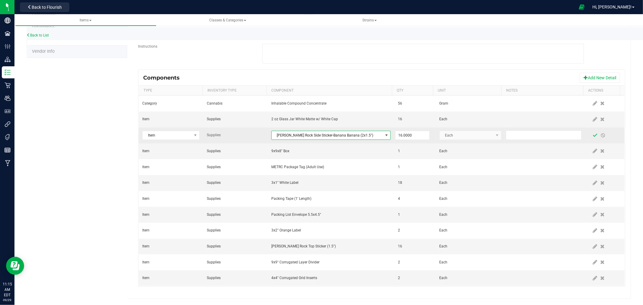
click at [593, 135] on span at bounding box center [595, 135] width 5 height 5
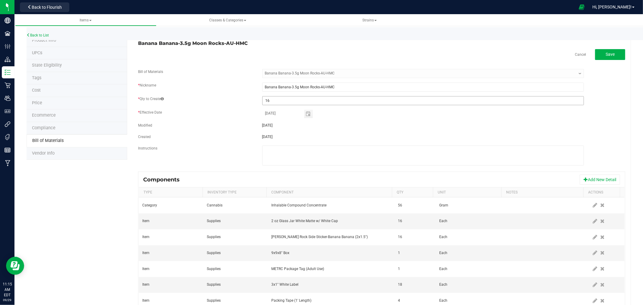
scroll to position [0, 0]
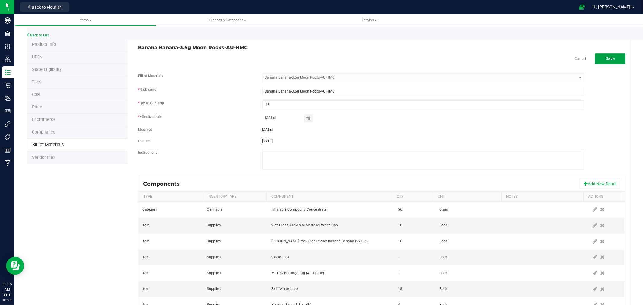
click at [606, 56] on span "Save" at bounding box center [610, 58] width 9 height 5
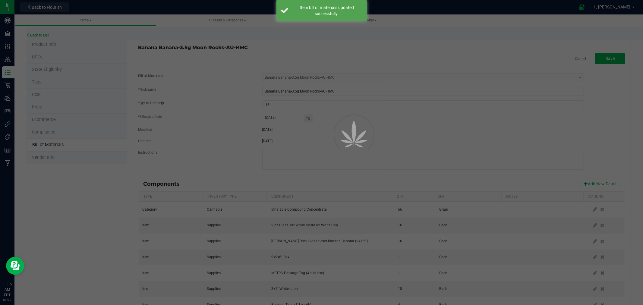
select select "923"
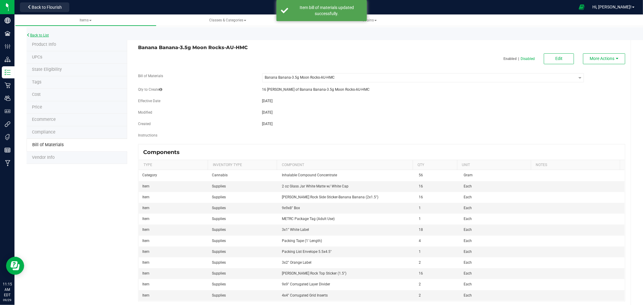
click at [41, 35] on link "Back to List" at bounding box center [38, 35] width 22 height 4
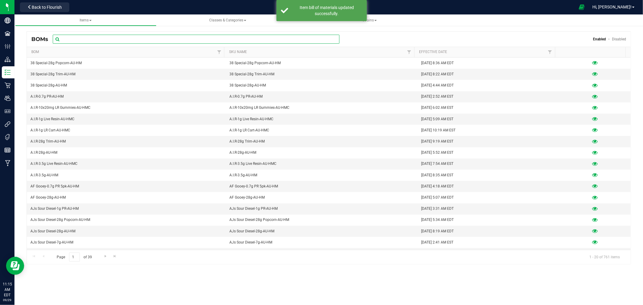
click at [154, 40] on input "text" at bounding box center [196, 39] width 287 height 9
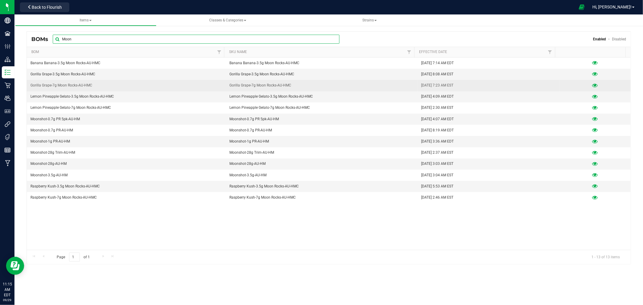
type input "Moon"
click at [592, 85] on icon at bounding box center [595, 85] width 6 height 4
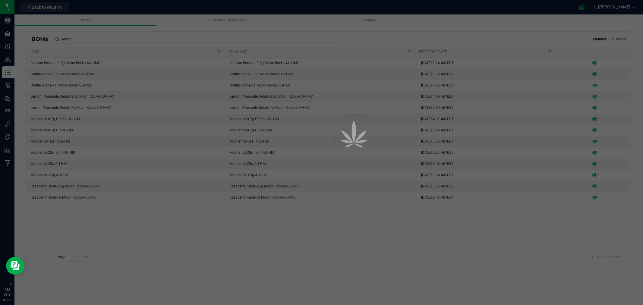
select select "439"
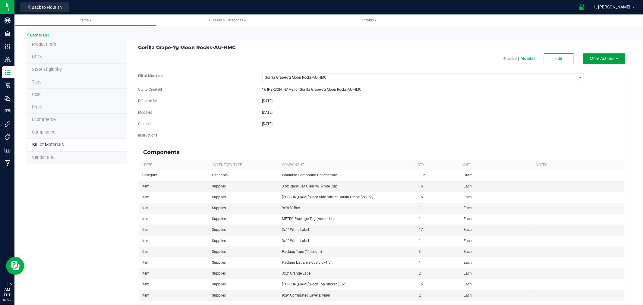
click at [604, 62] on button "More Actions" at bounding box center [604, 58] width 42 height 11
click at [597, 89] on span "Clone this BOM" at bounding box center [600, 91] width 25 height 4
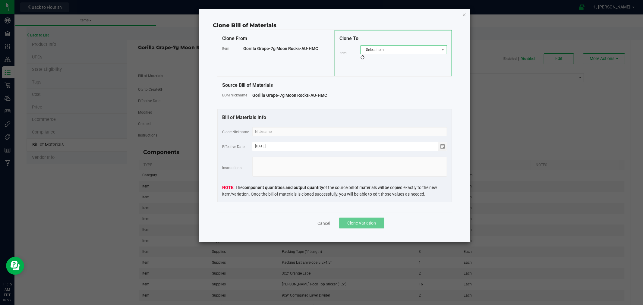
click at [376, 48] on span "Select item" at bounding box center [400, 50] width 78 height 8
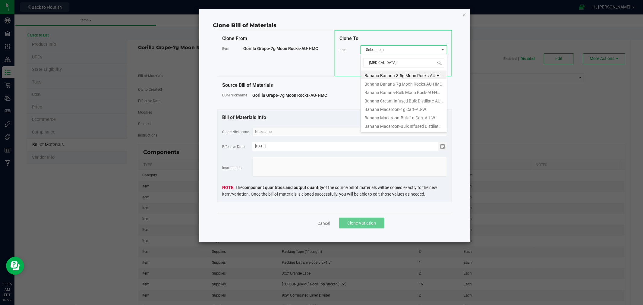
type input "Banana"
click at [399, 84] on li "Banana Banana-7g Moon Rocks-AU-HMC" at bounding box center [404, 83] width 86 height 8
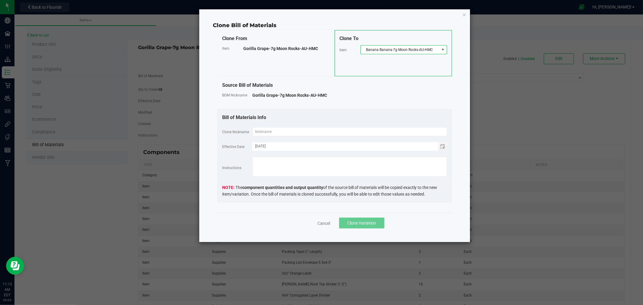
click at [399, 50] on span "Banana Banana-7g Moon Rocks-AU-HMC" at bounding box center [400, 50] width 78 height 8
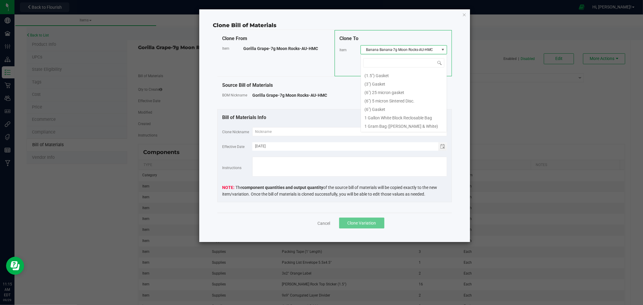
scroll to position [1264, 0]
drag, startPoint x: 432, startPoint y: 50, endPoint x: 365, endPoint y: 51, distance: 66.3
click at [365, 51] on span "Banana Banana-7g Moon Rocks-AU-HMC" at bounding box center [400, 50] width 78 height 8
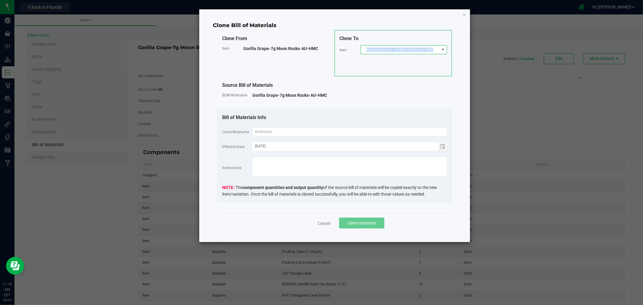
copy span "Banana Banana-7g Moon Rocks-AU-HMC"
click at [269, 131] on input "text" at bounding box center [349, 131] width 195 height 9
paste input "Banana Banana-7g Moon Rocks-AU-HMC"
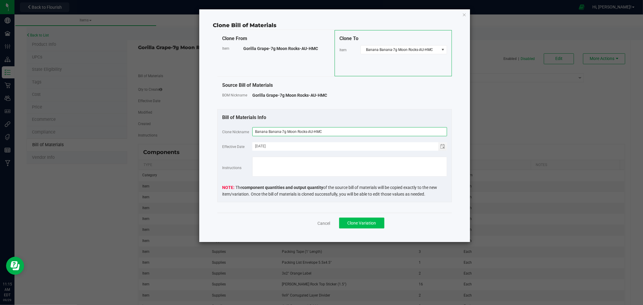
type input "Banana Banana-7g Moon Rocks-AU-HMC"
click at [358, 224] on span "Clone Variation" at bounding box center [362, 223] width 29 height 5
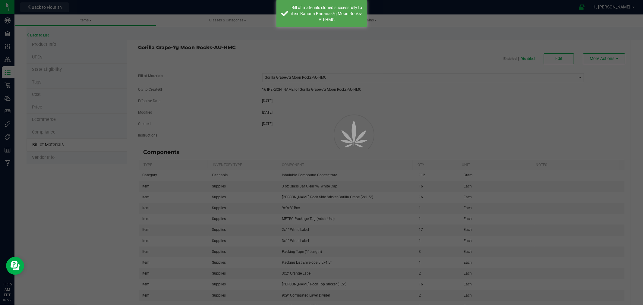
select select "439"
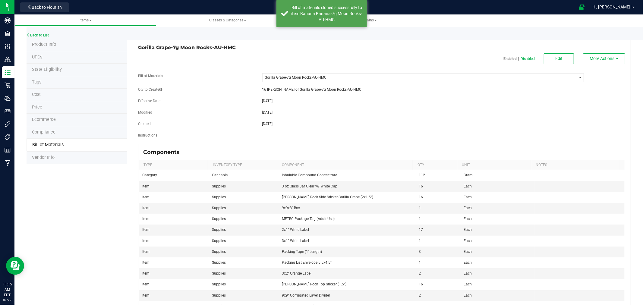
click at [47, 35] on link "Back to List" at bounding box center [38, 35] width 22 height 4
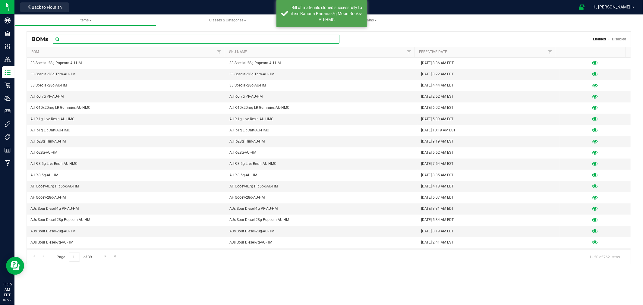
click at [100, 37] on input "text" at bounding box center [196, 39] width 287 height 9
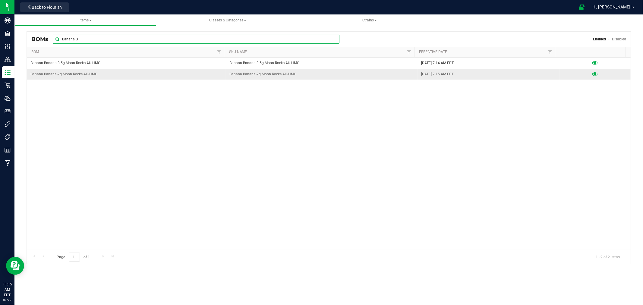
type input "Banana B"
click at [593, 74] on div at bounding box center [595, 74] width 64 height 6
click at [592, 74] on icon at bounding box center [595, 74] width 6 height 4
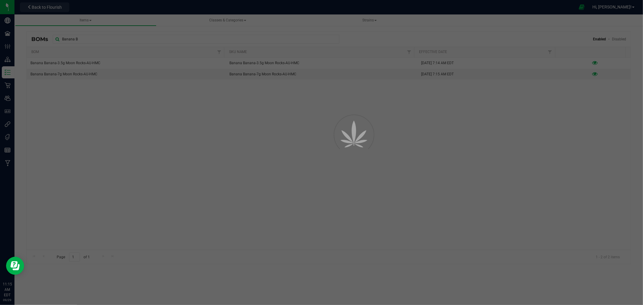
select select "924"
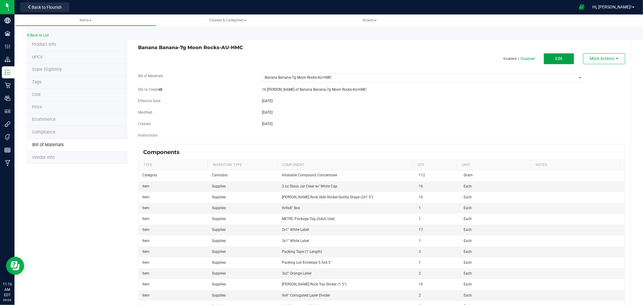
click at [564, 61] on button "Edit" at bounding box center [559, 58] width 30 height 11
select select "924"
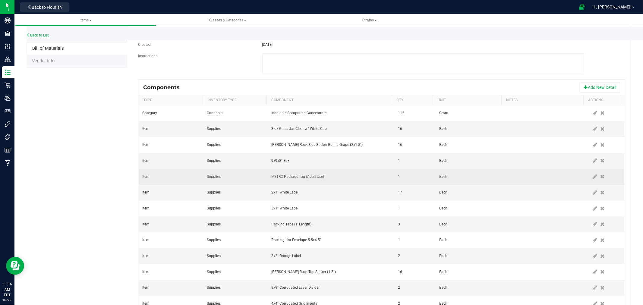
scroll to position [100, 0]
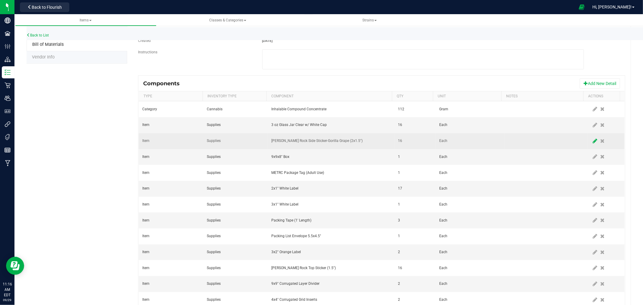
click at [593, 142] on icon at bounding box center [595, 140] width 5 height 5
click at [360, 144] on span "HM Moon Rock Side Sticker-Gorilla Grape (2x1.5")" at bounding box center [327, 141] width 111 height 8
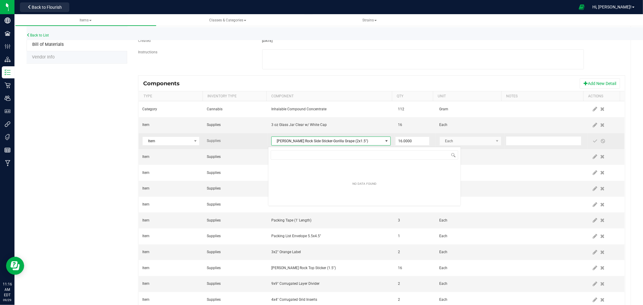
scroll to position [9, 117]
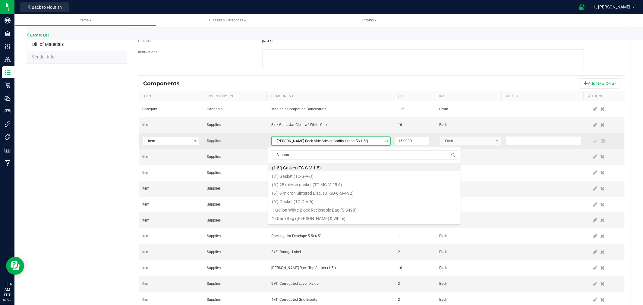
type input "Banana B"
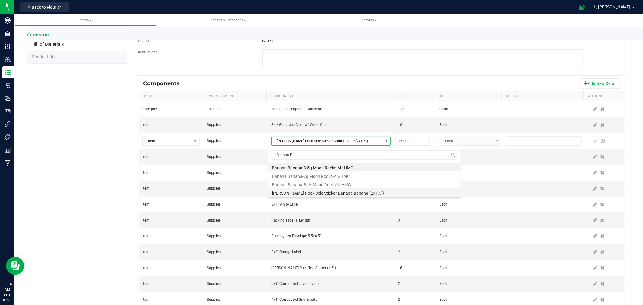
click at [344, 194] on li "HM Moon Rock Side Sticker-Banana Banana (2x1.5")" at bounding box center [364, 192] width 192 height 8
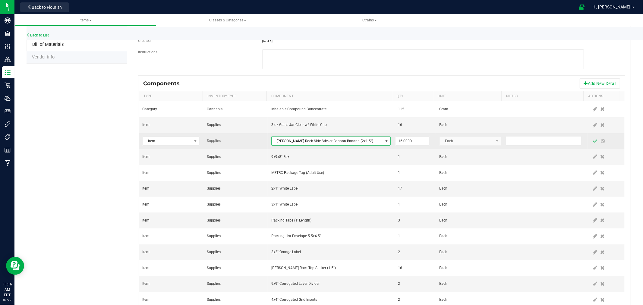
click at [593, 141] on span at bounding box center [595, 141] width 5 height 5
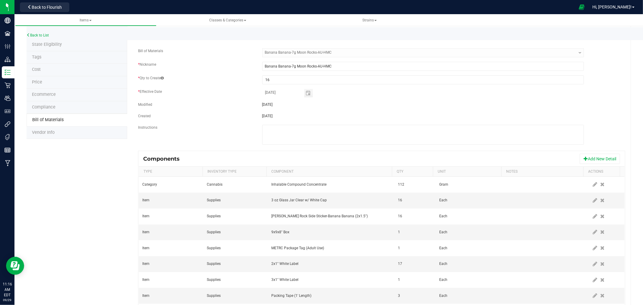
scroll to position [0, 0]
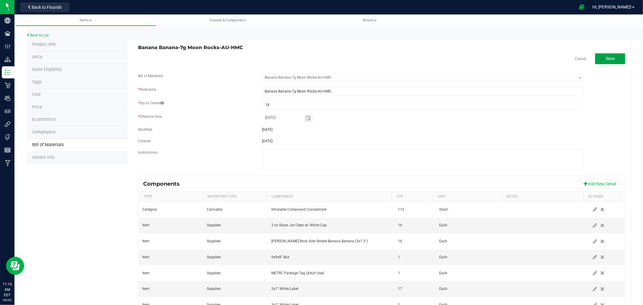
click at [603, 64] on button "Save" at bounding box center [610, 58] width 30 height 11
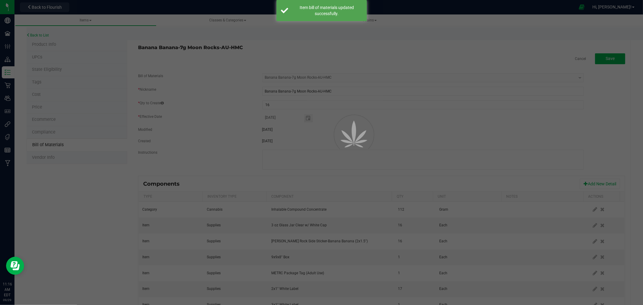
select select "924"
